Goal: Information Seeking & Learning: Learn about a topic

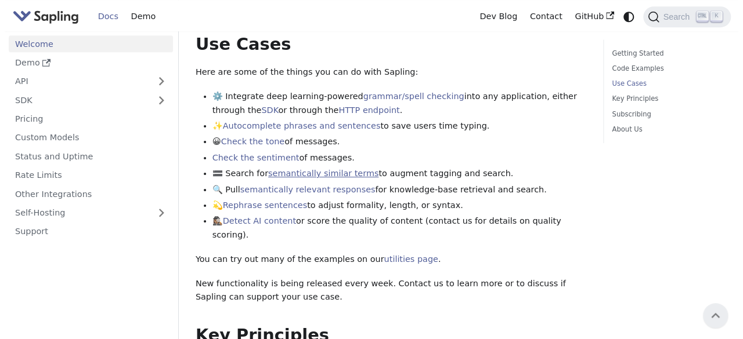
scroll to position [482, 0]
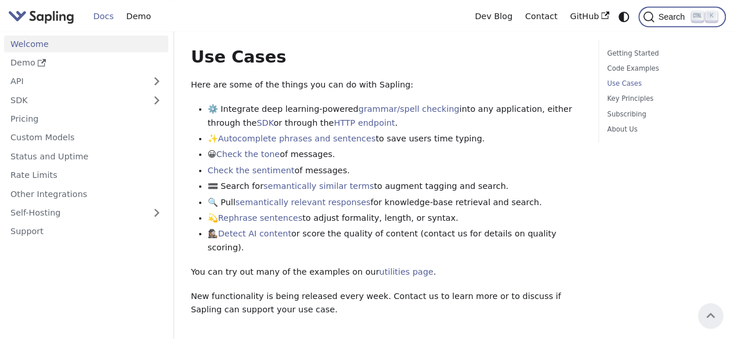
click at [659, 10] on button "Search K" at bounding box center [681, 16] width 87 height 21
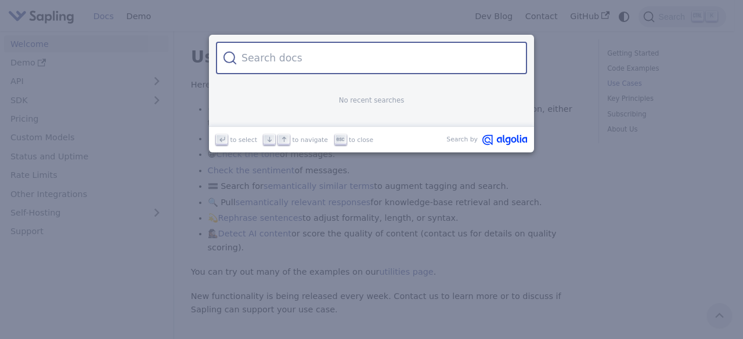
type input "[MEDICAL_DATA] melitus merupakan penyakit metabolik kronis yang ditand"
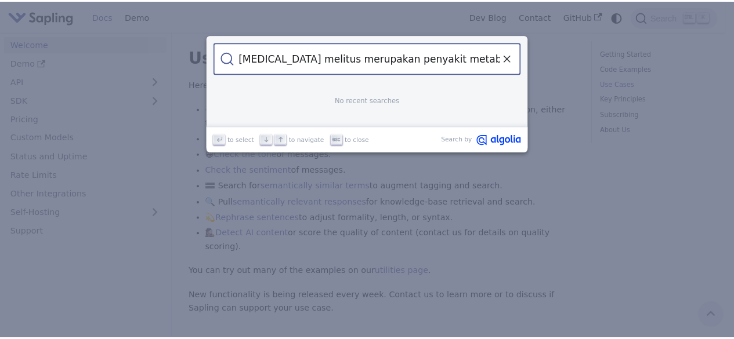
scroll to position [0, 33]
